Goal: Use online tool/utility: Utilize a website feature to perform a specific function

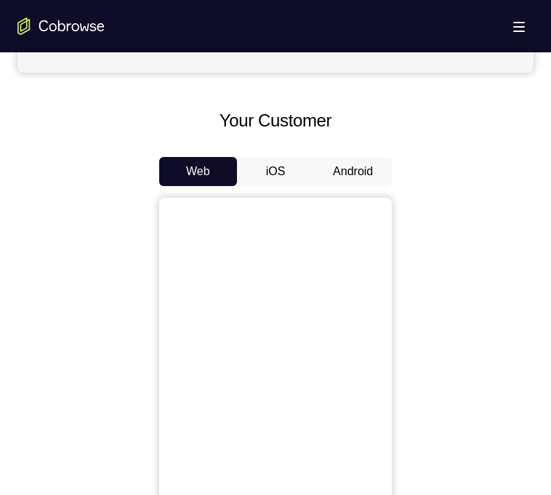
scroll to position [525, 0]
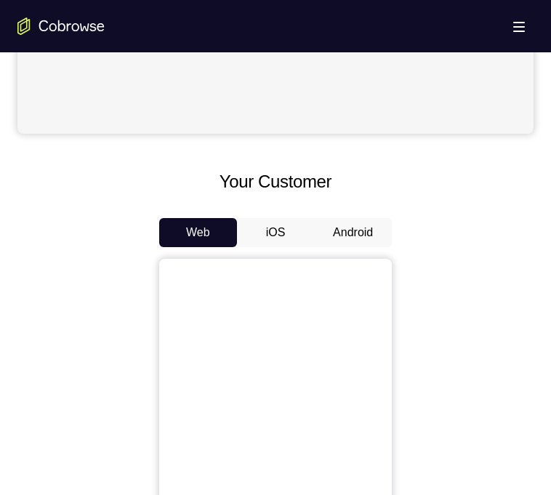
click at [345, 244] on button "Android" at bounding box center [353, 232] width 78 height 29
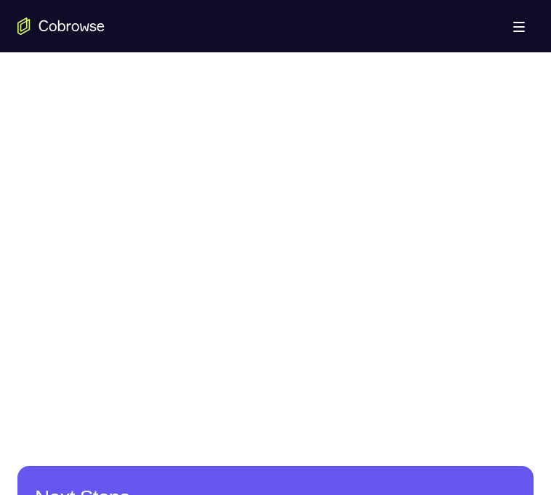
scroll to position [837, 0]
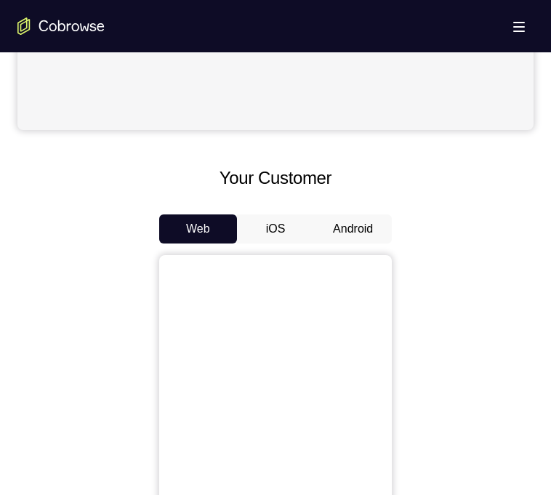
scroll to position [530, 0]
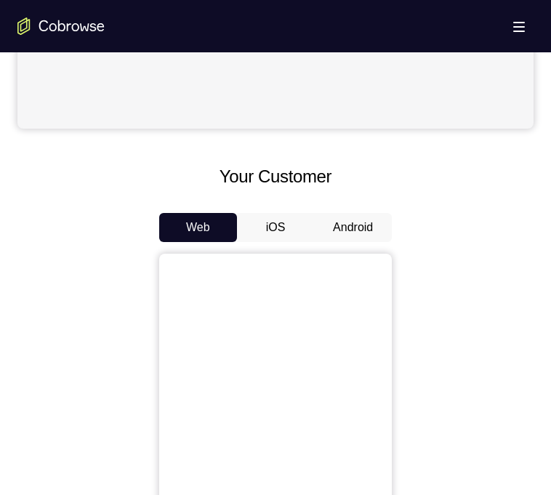
click at [353, 220] on button "Android" at bounding box center [353, 227] width 78 height 29
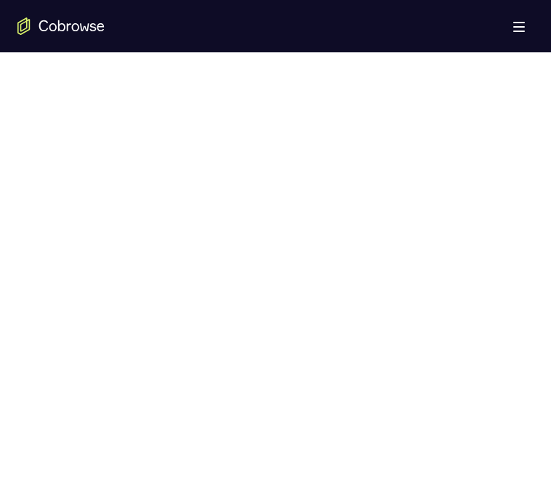
scroll to position [743, 0]
